Goal: Obtain resource: Download file/media

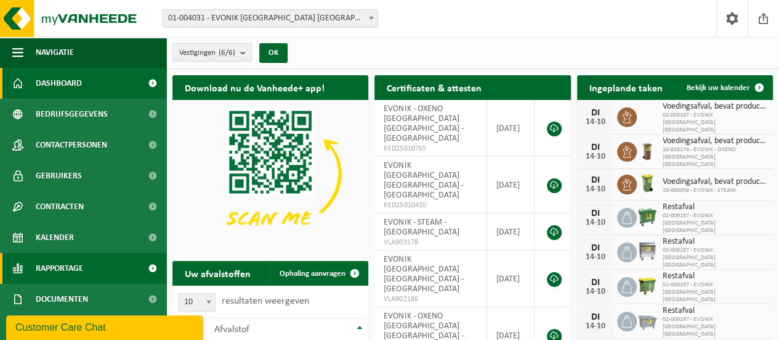
click at [144, 269] on span at bounding box center [153, 268] width 28 height 31
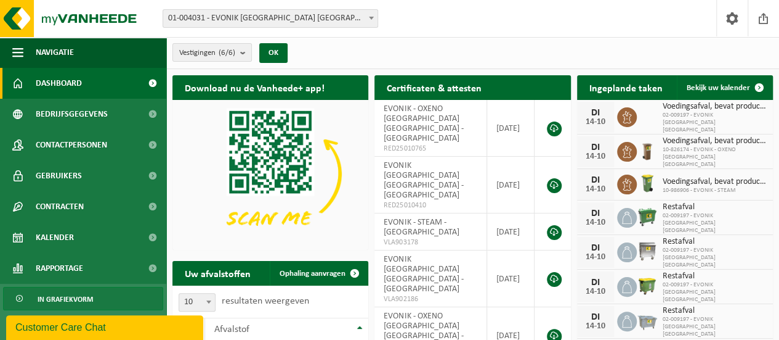
click at [128, 295] on link "In grafiekvorm" at bounding box center [83, 298] width 160 height 23
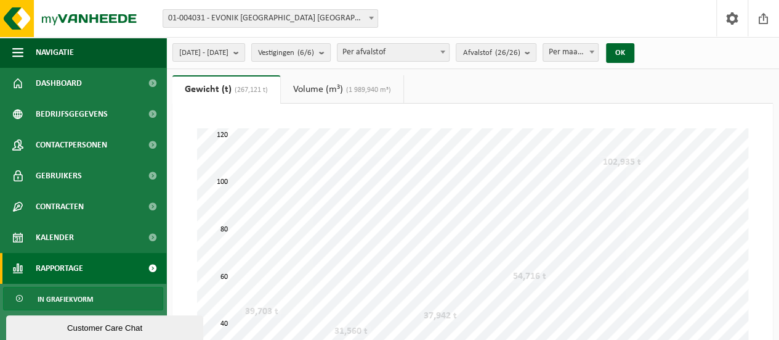
click at [116, 296] on link "In grafiekvorm" at bounding box center [83, 298] width 160 height 23
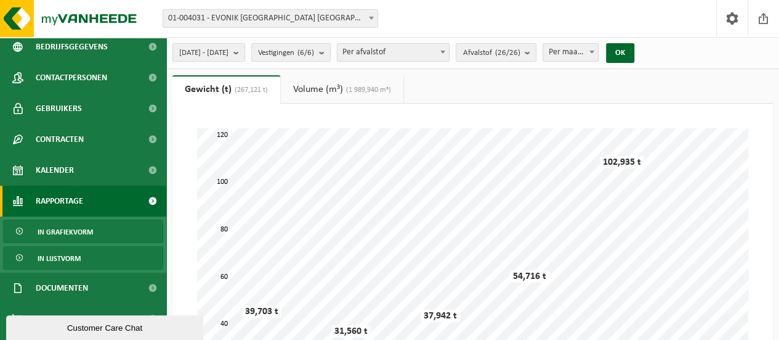
scroll to position [68, 0]
click at [111, 257] on link "In lijstvorm" at bounding box center [83, 256] width 160 height 23
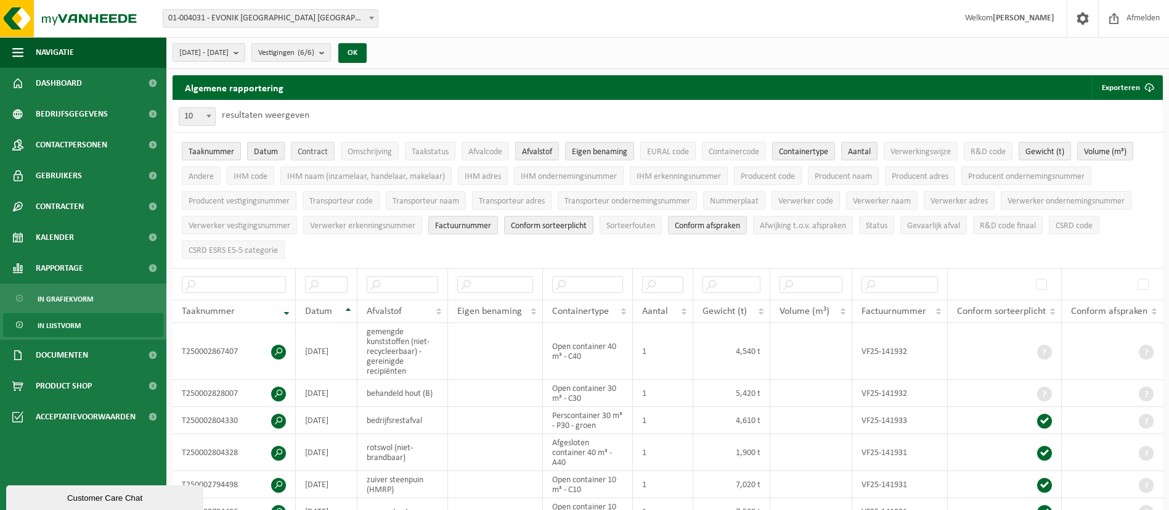
drag, startPoint x: 654, startPoint y: 10, endPoint x: 321, endPoint y: 144, distance: 359.2
click at [321, 144] on button "Contract" at bounding box center [313, 151] width 44 height 18
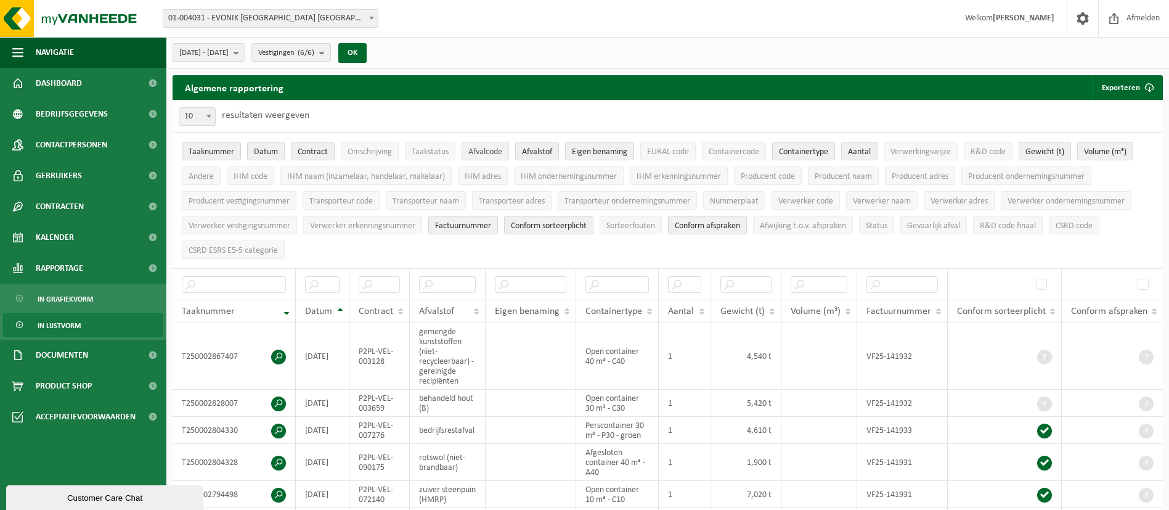
click at [484, 152] on span "Afvalcode" at bounding box center [485, 151] width 34 height 9
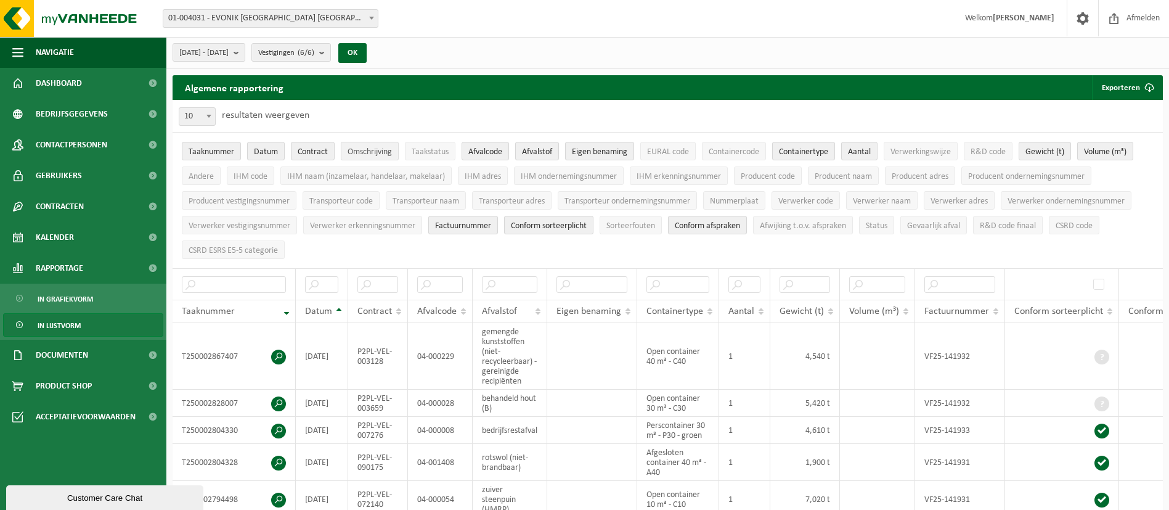
click at [377, 153] on span "Omschrijving" at bounding box center [370, 151] width 44 height 9
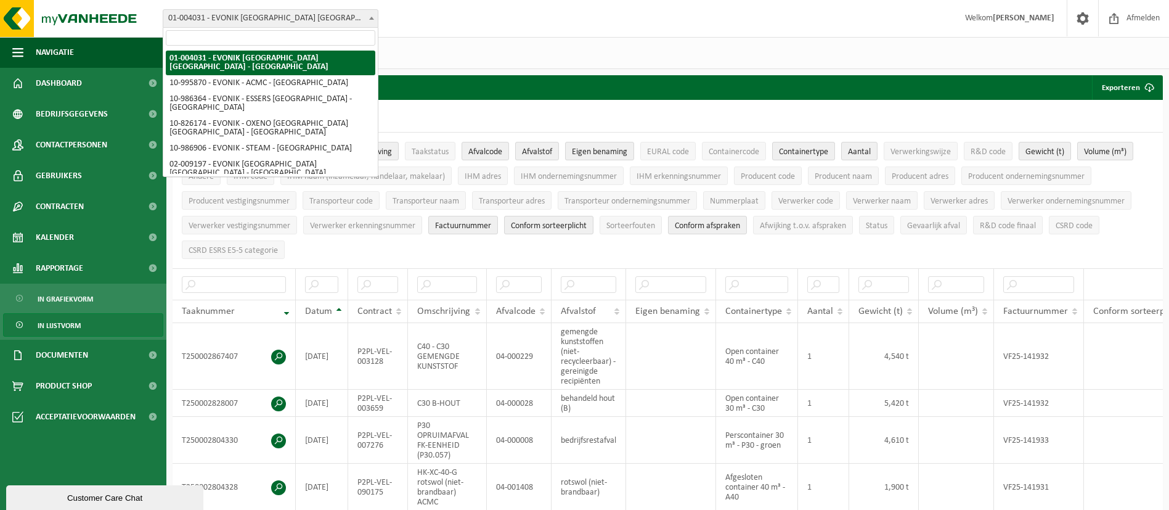
click at [368, 14] on span at bounding box center [371, 18] width 12 height 16
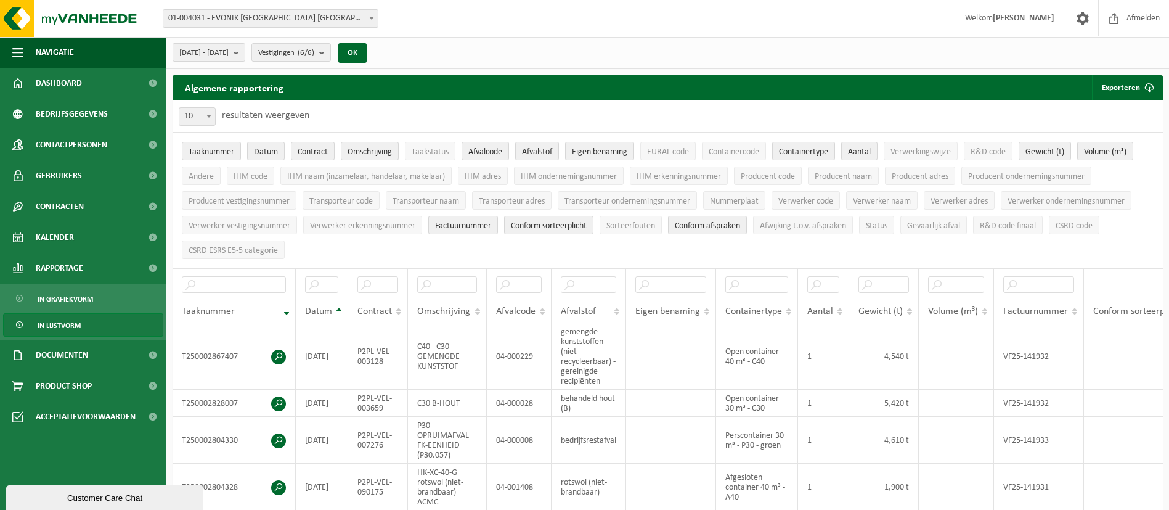
click at [368, 14] on span at bounding box center [371, 18] width 12 height 16
click at [385, 285] on input "text" at bounding box center [377, 284] width 41 height 17
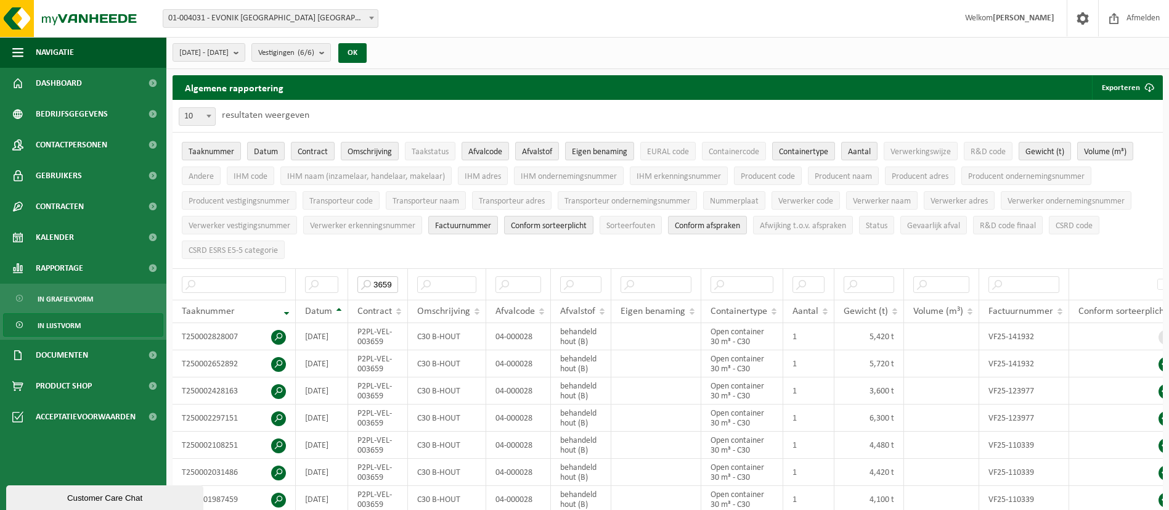
type input "3659"
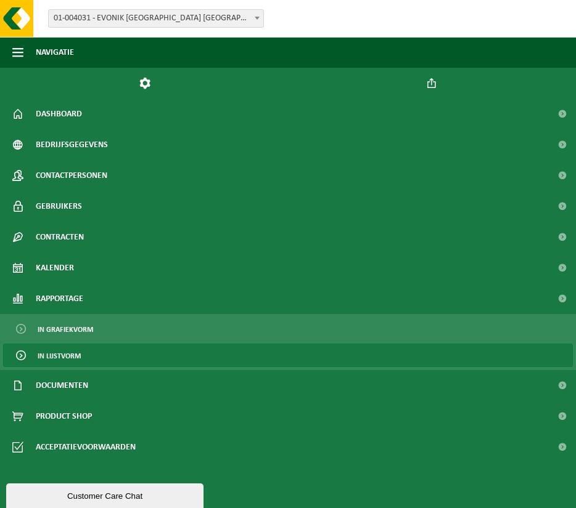
click at [443, 19] on div "Vestiging: 01-004031 - EVONIK ANTWERPEN NV - ANTWERPEN 10-995870 - EVONIK - ACM…" at bounding box center [288, 19] width 576 height 38
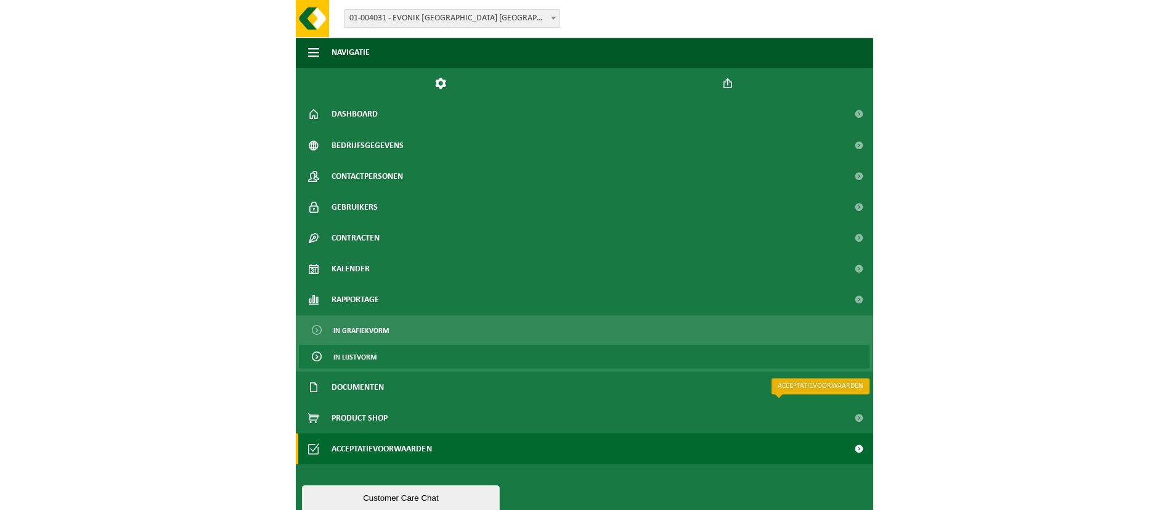
scroll to position [222, 0]
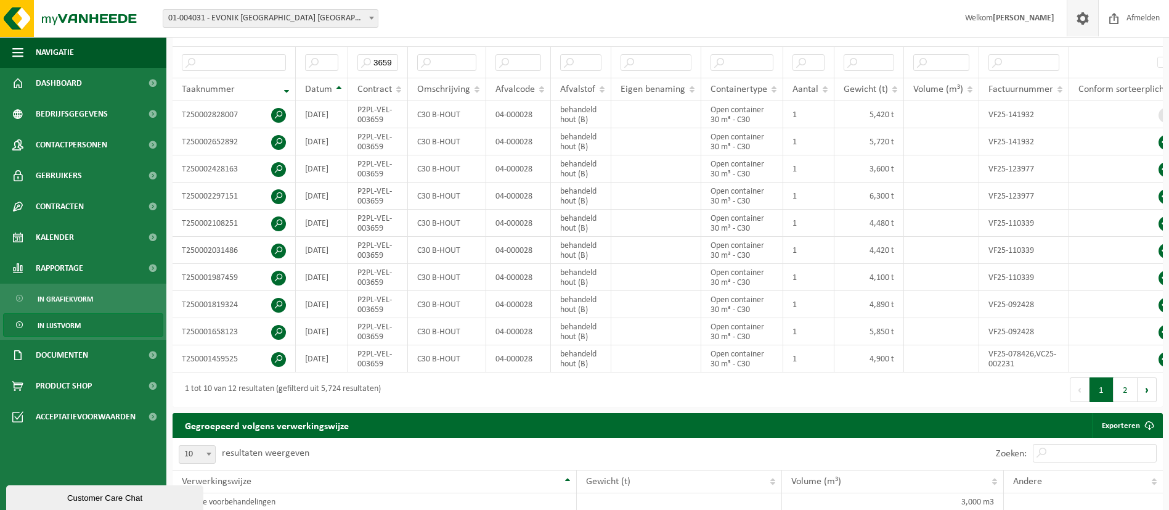
click at [779, 26] on span at bounding box center [1082, 18] width 18 height 36
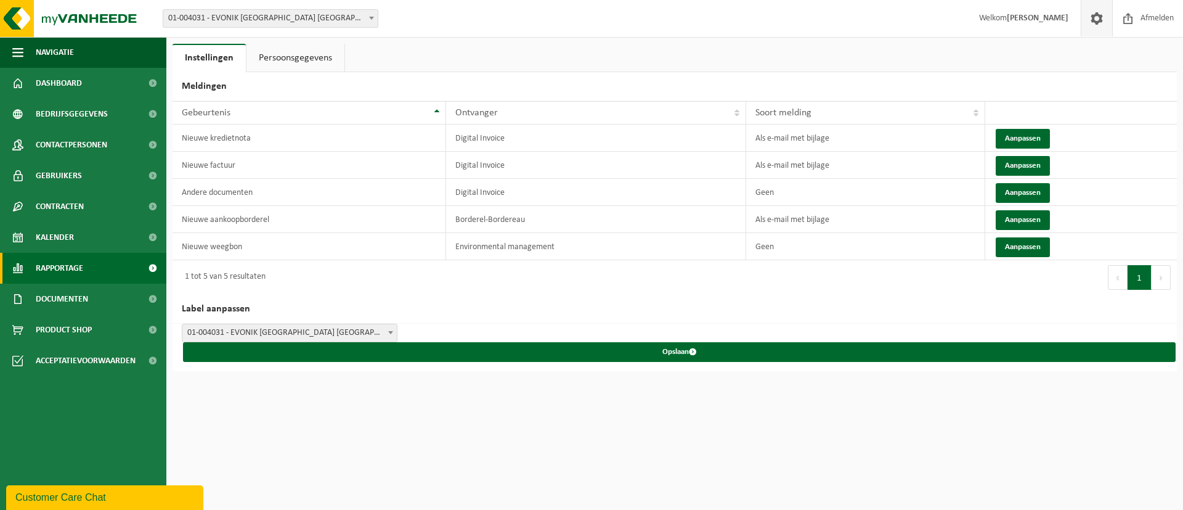
click at [155, 267] on span at bounding box center [153, 268] width 28 height 31
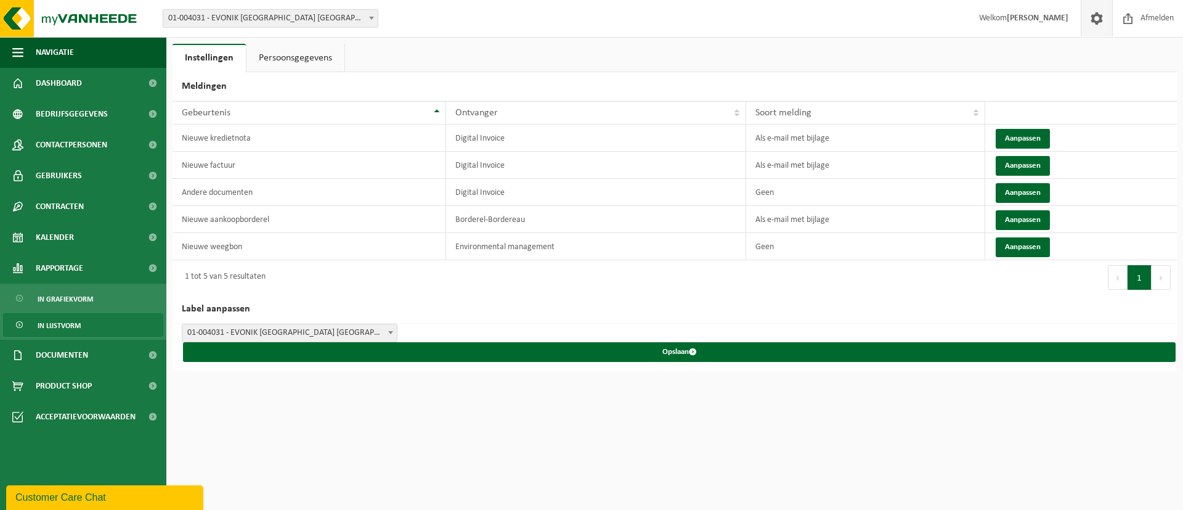
click at [65, 320] on span "In lijstvorm" at bounding box center [59, 325] width 43 height 23
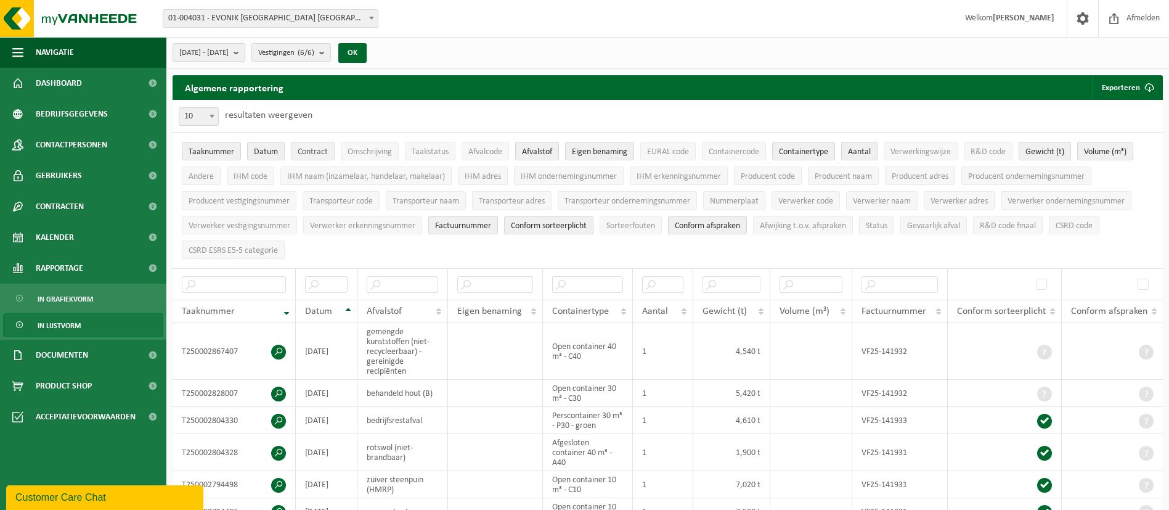
click at [321, 154] on span "Contract" at bounding box center [313, 151] width 30 height 9
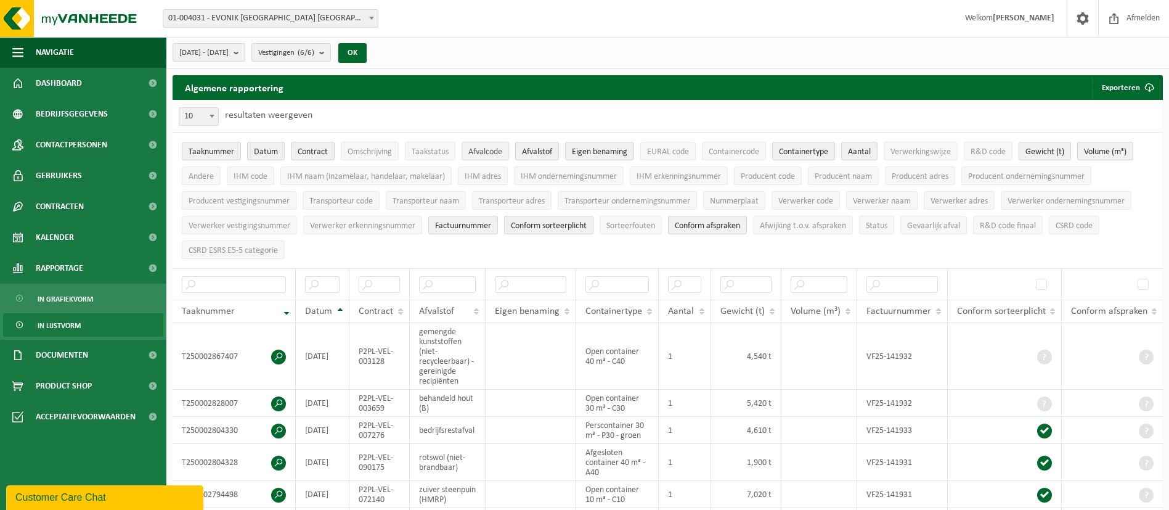
click at [496, 153] on span "Afvalcode" at bounding box center [485, 151] width 34 height 9
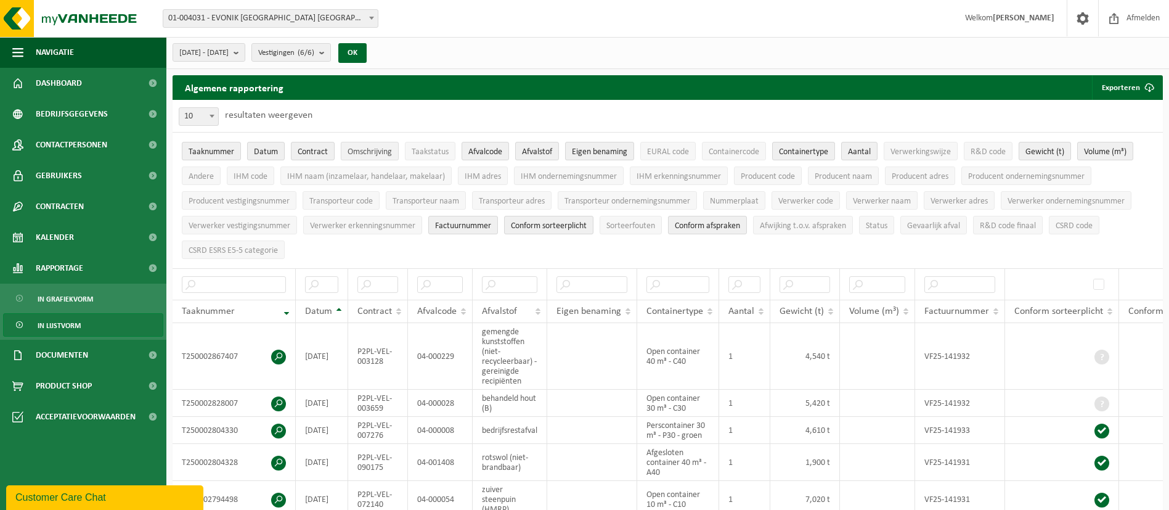
click at [379, 156] on span "Omschrijving" at bounding box center [370, 151] width 44 height 9
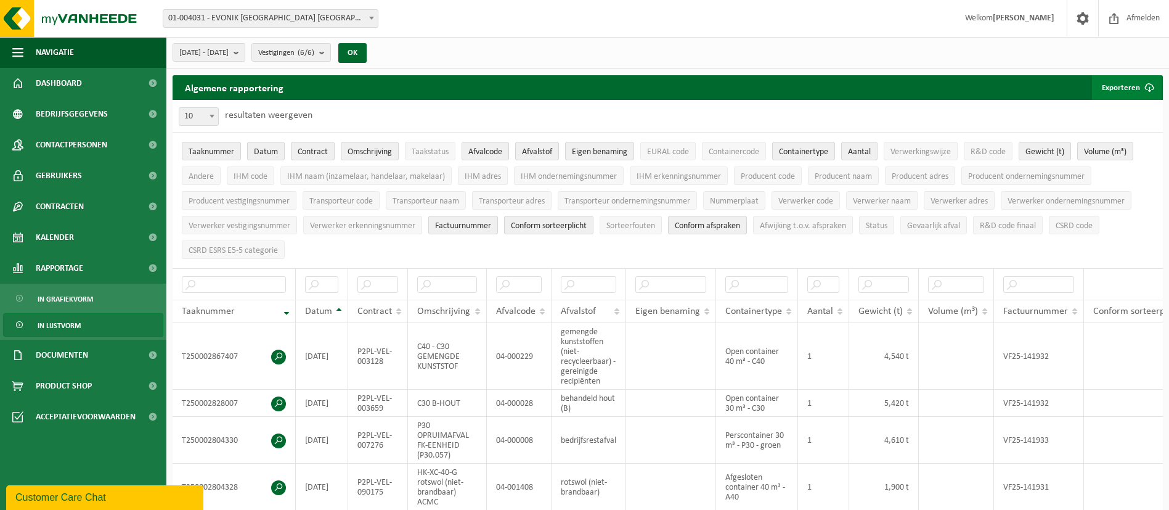
click at [1145, 83] on span "submit" at bounding box center [1149, 87] width 25 height 25
click at [1141, 127] on link "Alle beschikbare kolommen" at bounding box center [1105, 136] width 112 height 25
click at [461, 279] on input "text" at bounding box center [447, 284] width 60 height 17
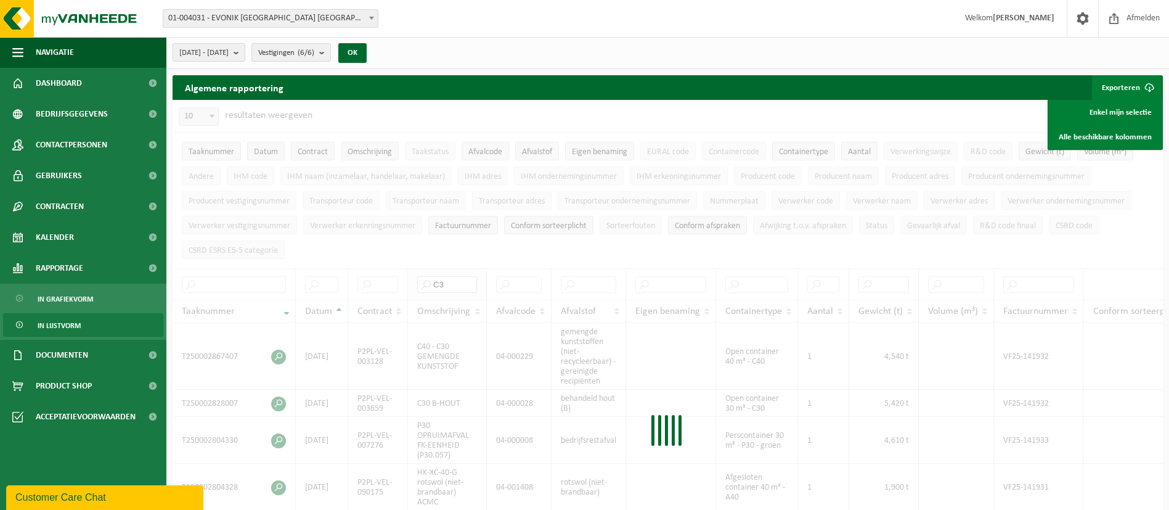
type input "C"
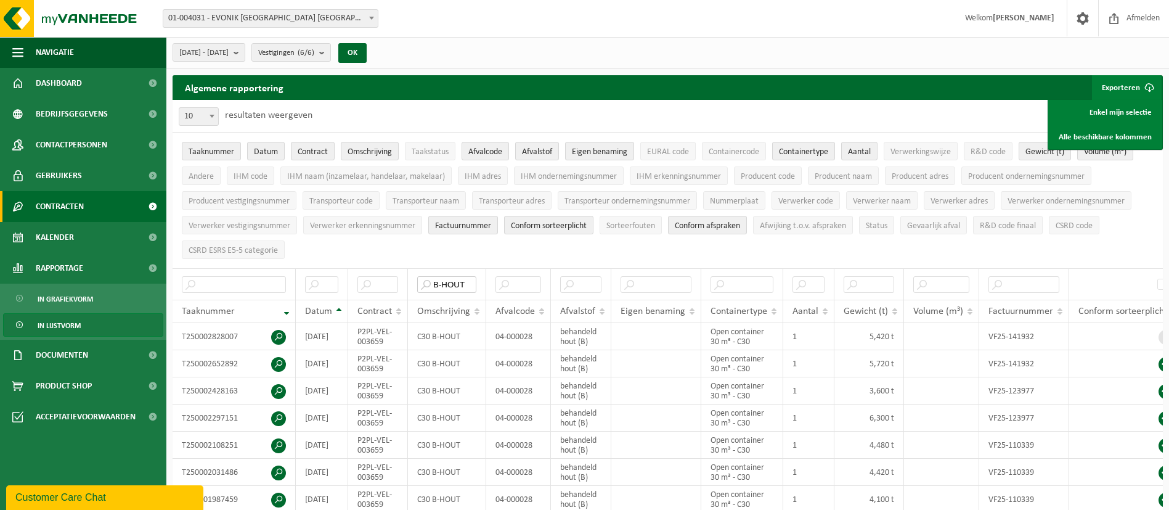
type input "B-HOUT"
click at [152, 204] on span at bounding box center [153, 206] width 28 height 31
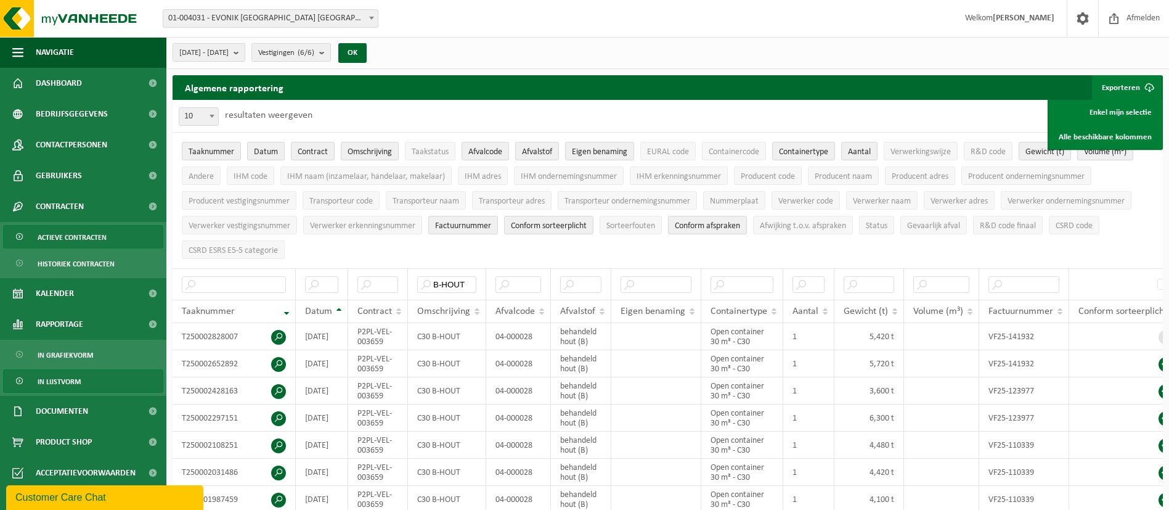
click at [103, 238] on span "Actieve contracten" at bounding box center [72, 237] width 69 height 23
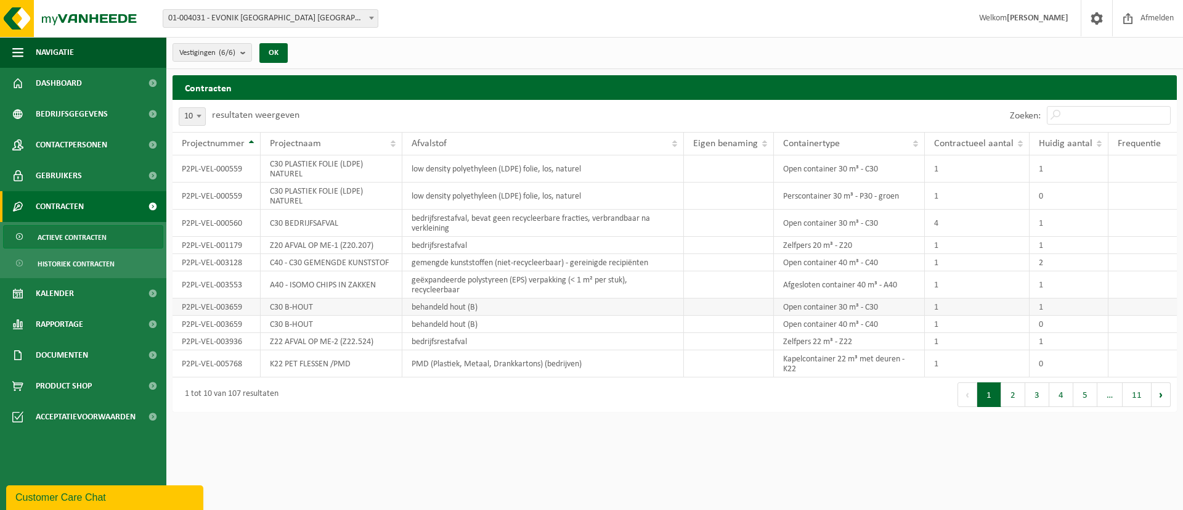
click at [327, 303] on td "C30 B-HOUT" at bounding box center [332, 306] width 142 height 17
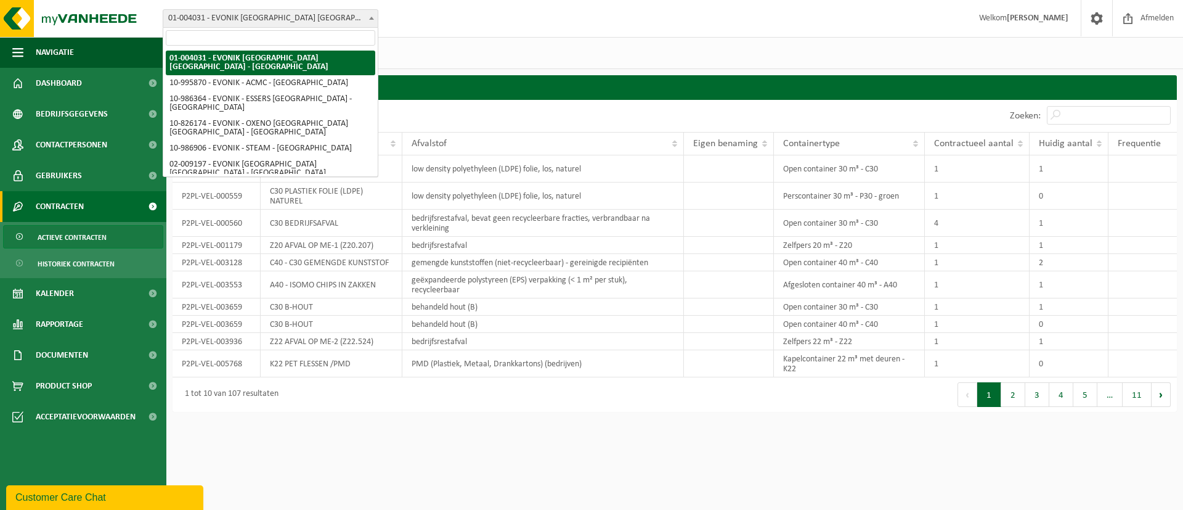
click at [374, 17] on span at bounding box center [371, 18] width 12 height 16
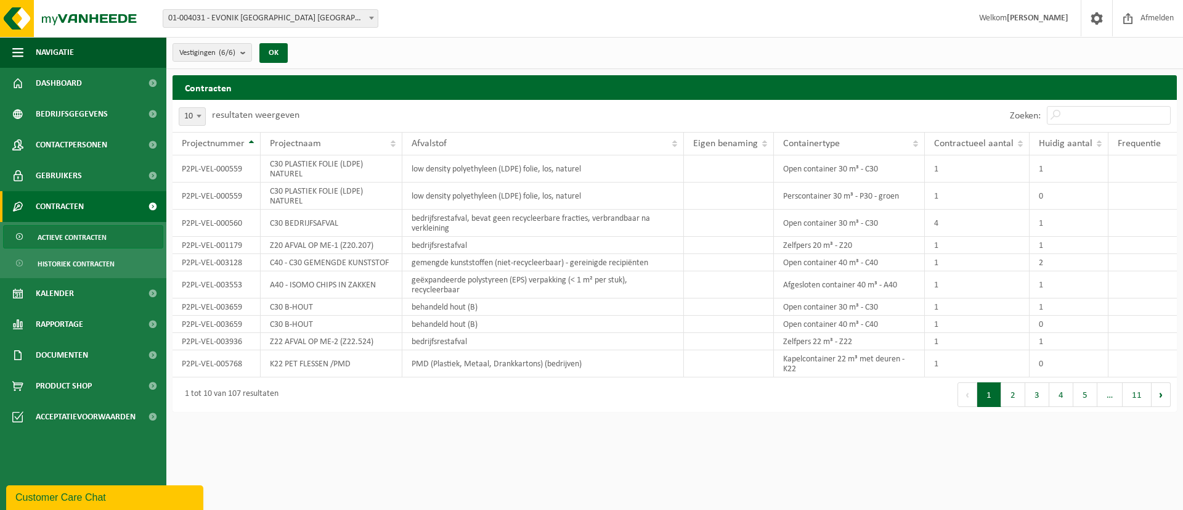
click at [374, 17] on span at bounding box center [371, 18] width 12 height 16
click at [785, 318] on td "Open container 40 m³ - C40" at bounding box center [850, 323] width 152 height 17
click at [889, 324] on td "Open container 40 m³ - C40" at bounding box center [850, 323] width 152 height 17
click at [552, 442] on html "Vestiging: 01-004031 - EVONIK ANTWERPEN NV - ANTWERPEN 10-995870 - EVONIK - ACM…" at bounding box center [591, 255] width 1183 height 510
click at [1030, 476] on html "Vestiging: 01-004031 - EVONIK ANTWERPEN NV - ANTWERPEN 10-995870 - EVONIK - ACM…" at bounding box center [591, 255] width 1183 height 510
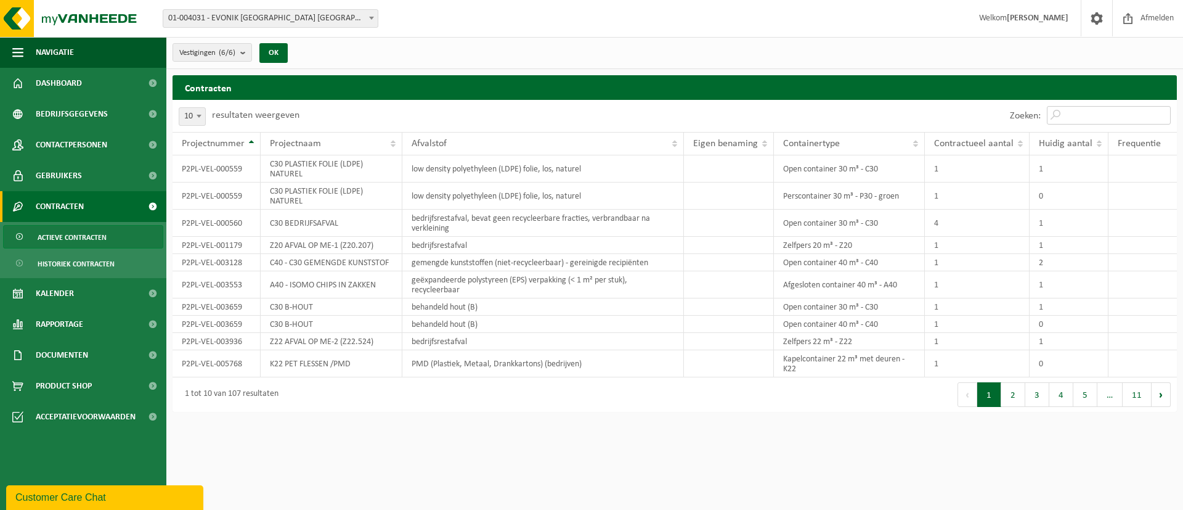
click at [1074, 108] on input "Zoeken:" at bounding box center [1109, 115] width 124 height 18
click at [564, 458] on html "Vestiging: 01-004031 - EVONIK ANTWERPEN NV - ANTWERPEN 10-995870 - EVONIK - ACM…" at bounding box center [591, 255] width 1183 height 510
click at [147, 321] on span at bounding box center [153, 324] width 28 height 31
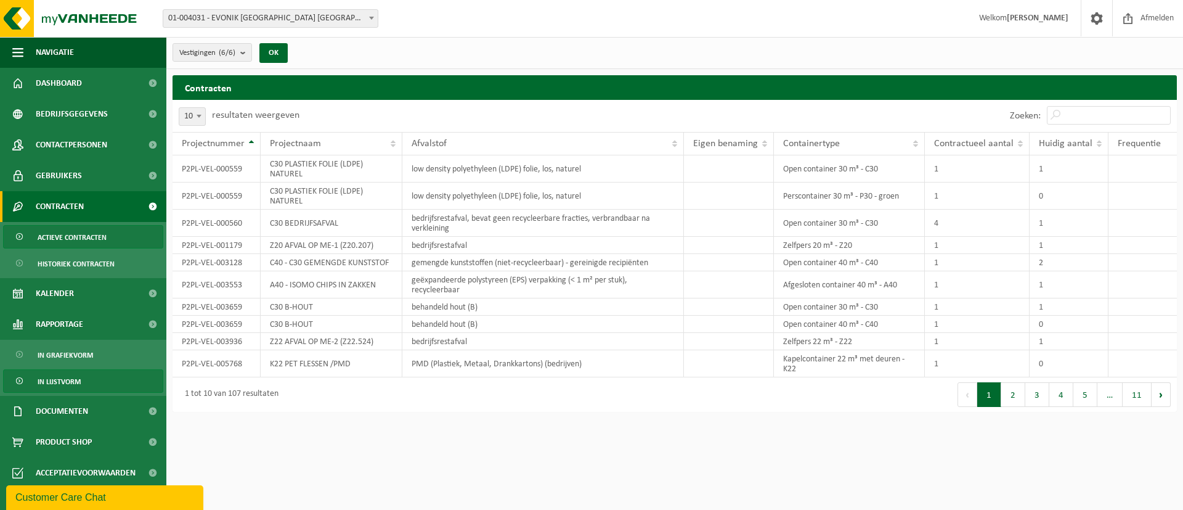
click at [83, 377] on link "In lijstvorm" at bounding box center [83, 380] width 160 height 23
